Goal: Transaction & Acquisition: Purchase product/service

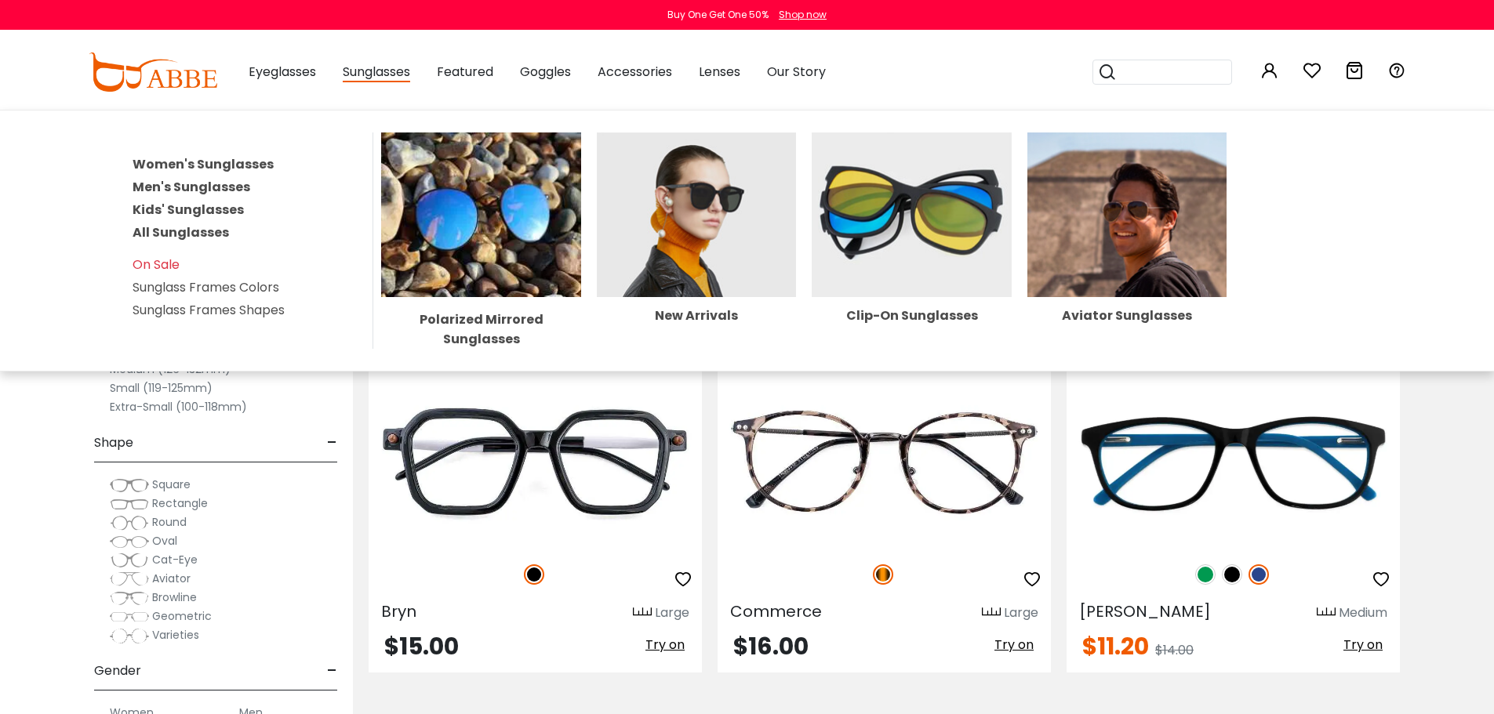
click at [385, 71] on span "Sunglasses" at bounding box center [376, 73] width 67 height 20
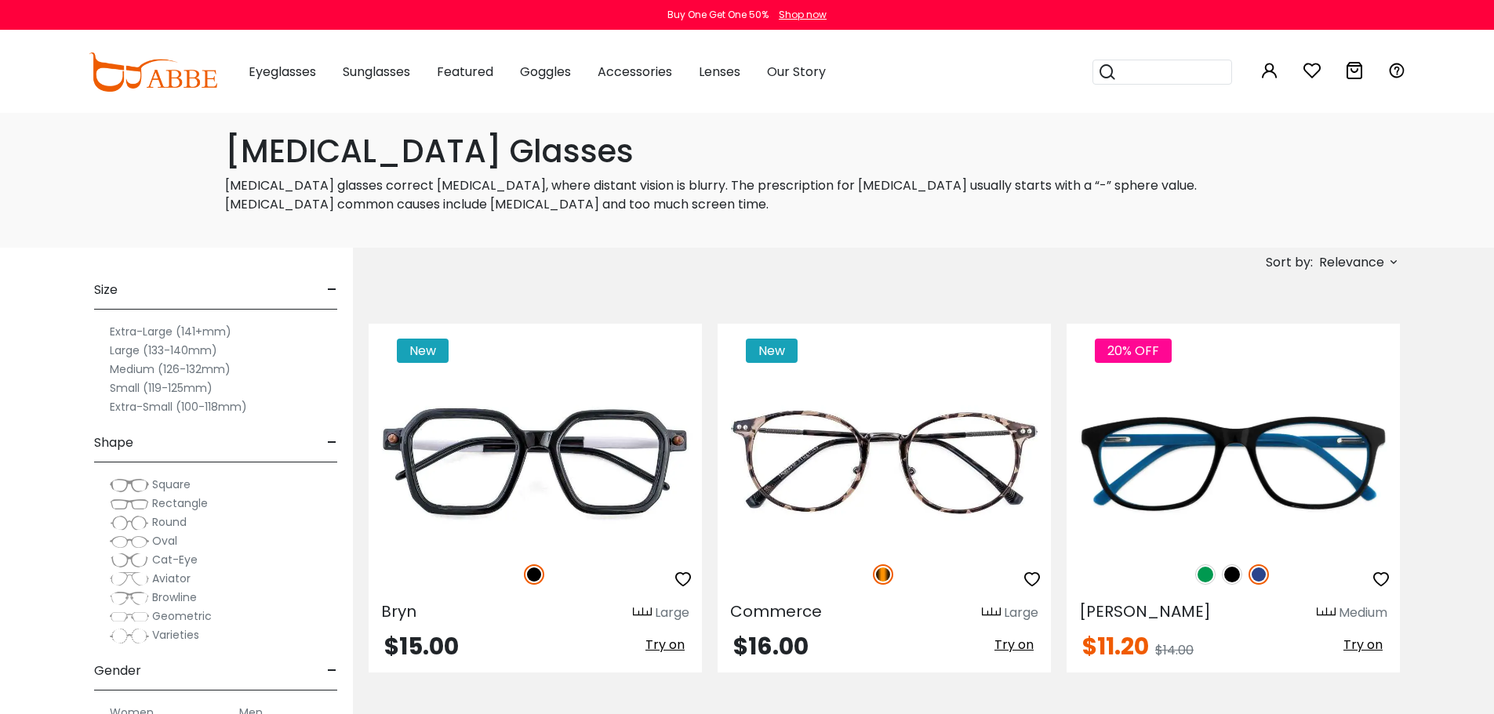
click at [381, 73] on span "Sunglasses" at bounding box center [376, 72] width 67 height 18
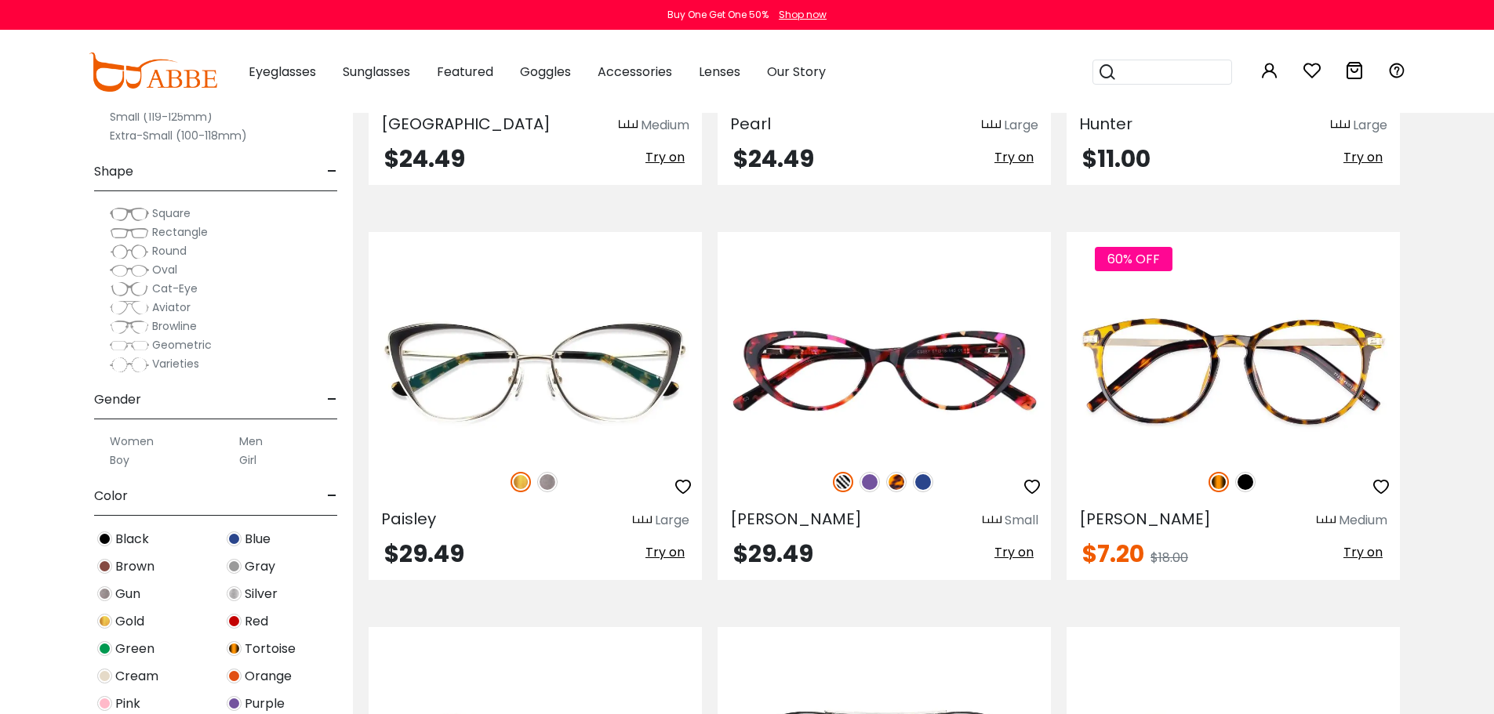
click at [245, 436] on label "Men" at bounding box center [251, 441] width 24 height 19
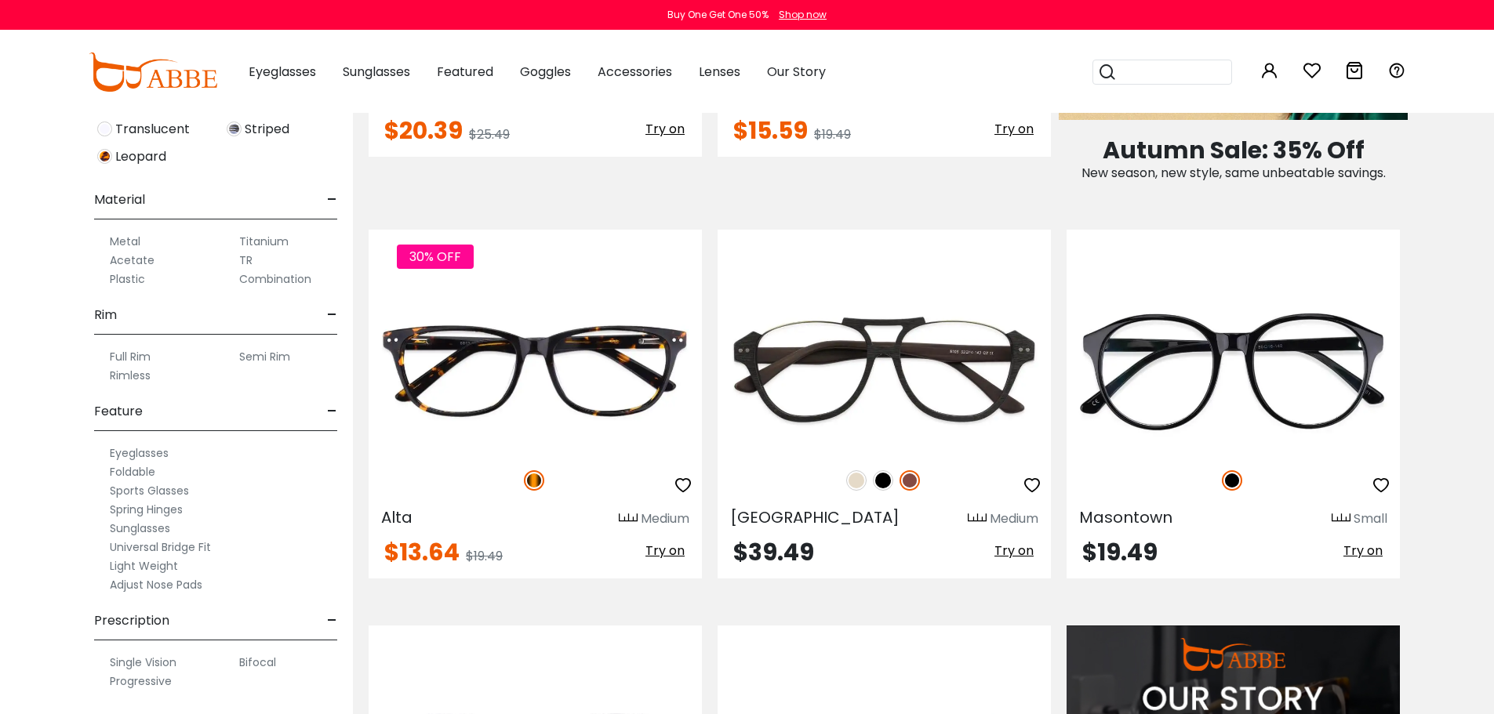
scroll to position [941, 0]
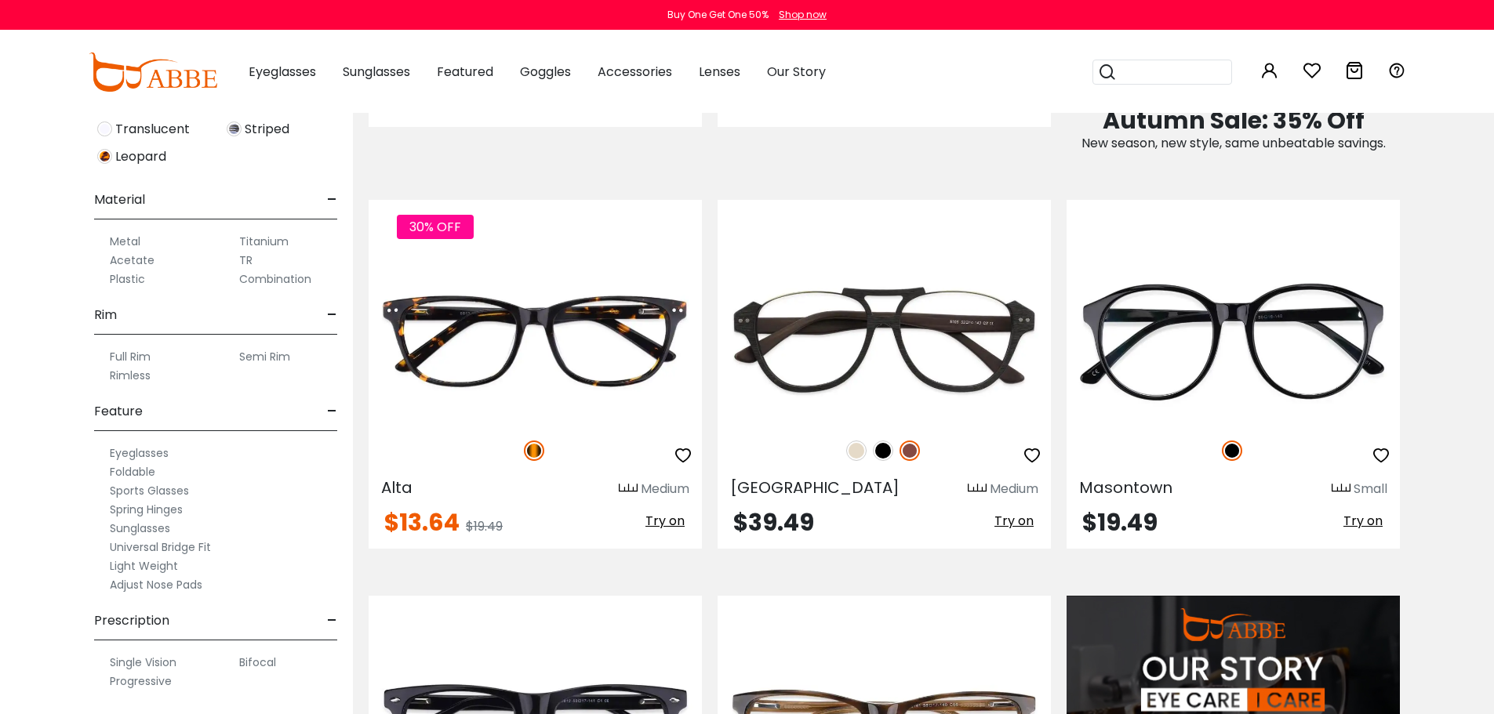
click at [154, 528] on label "Sunglasses" at bounding box center [140, 528] width 60 height 19
